Goal: Information Seeking & Learning: Learn about a topic

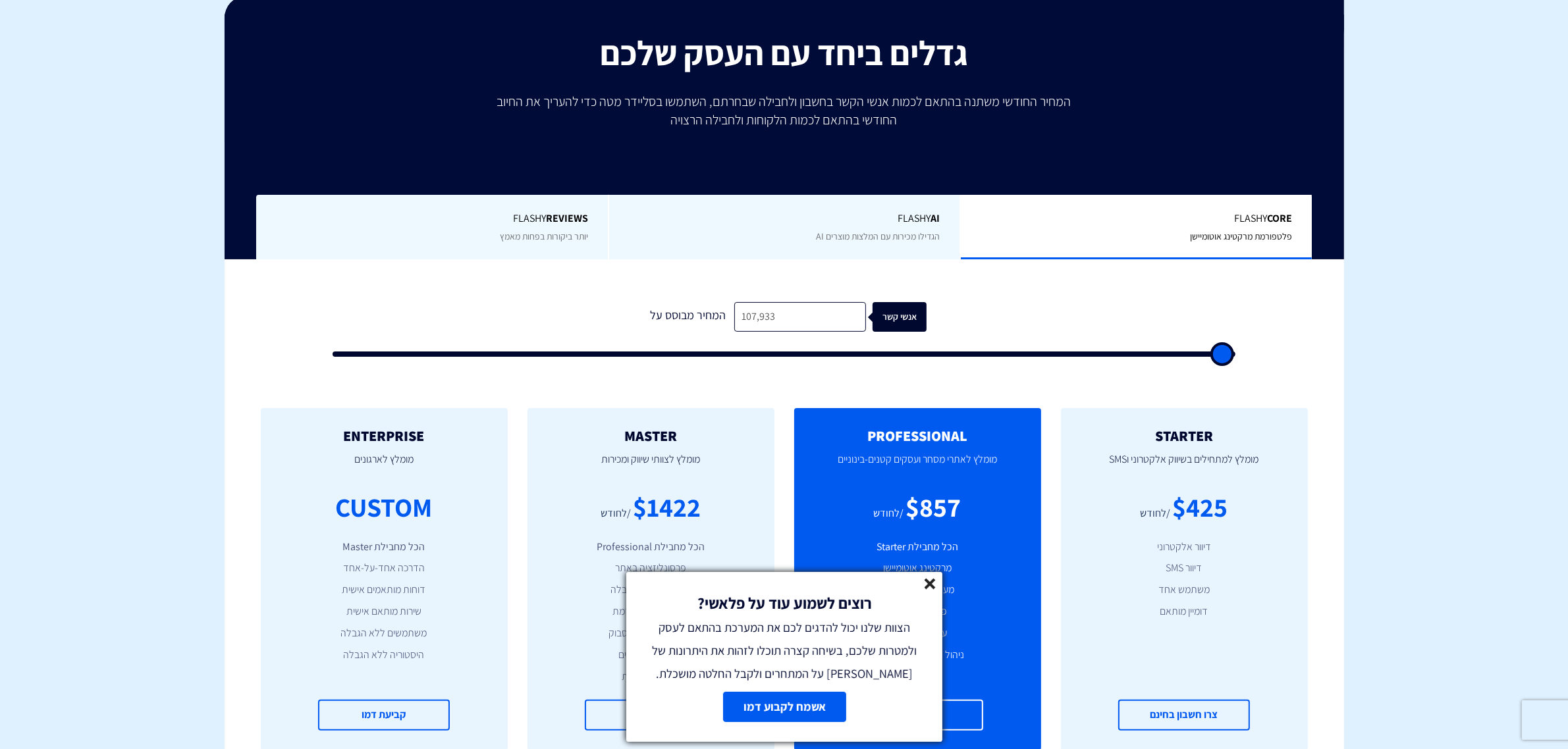
scroll to position [201, 0]
click at [822, 324] on input "107,933" at bounding box center [800, 317] width 132 height 29
type input "1"
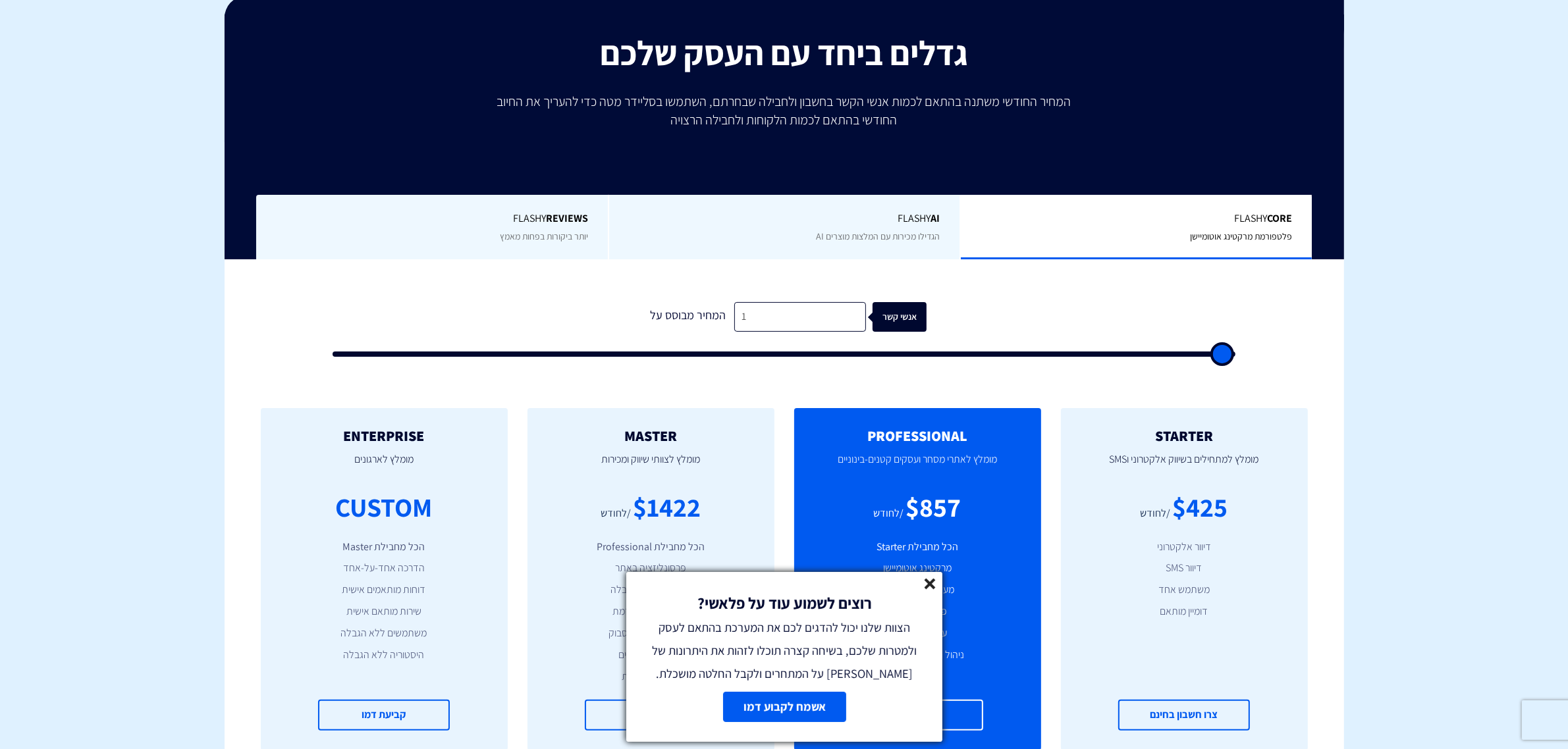
type input "500"
type input "13"
type input "500"
type input "130"
type input "500"
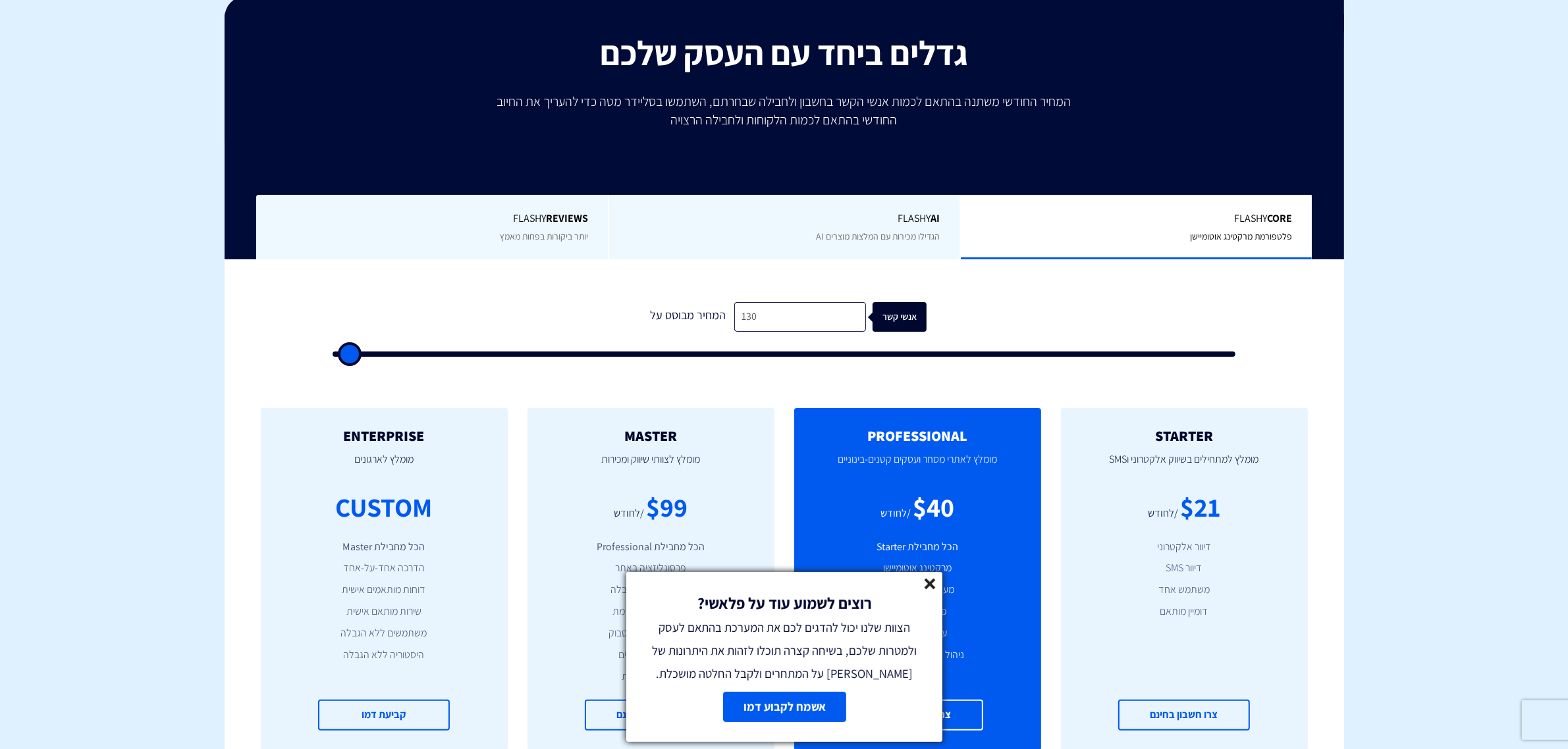
type input "1,300"
type input "1500"
type input "13,000"
type input "13000"
type input "13,000"
